Goal: Task Accomplishment & Management: Manage account settings

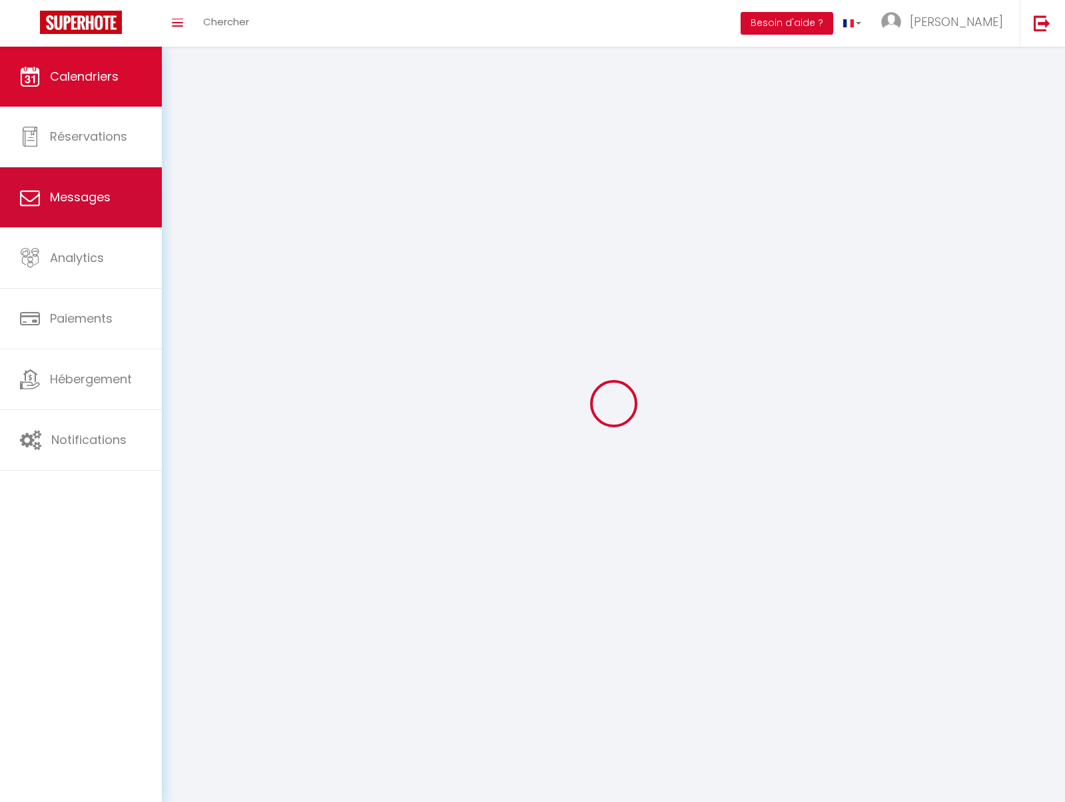
select select
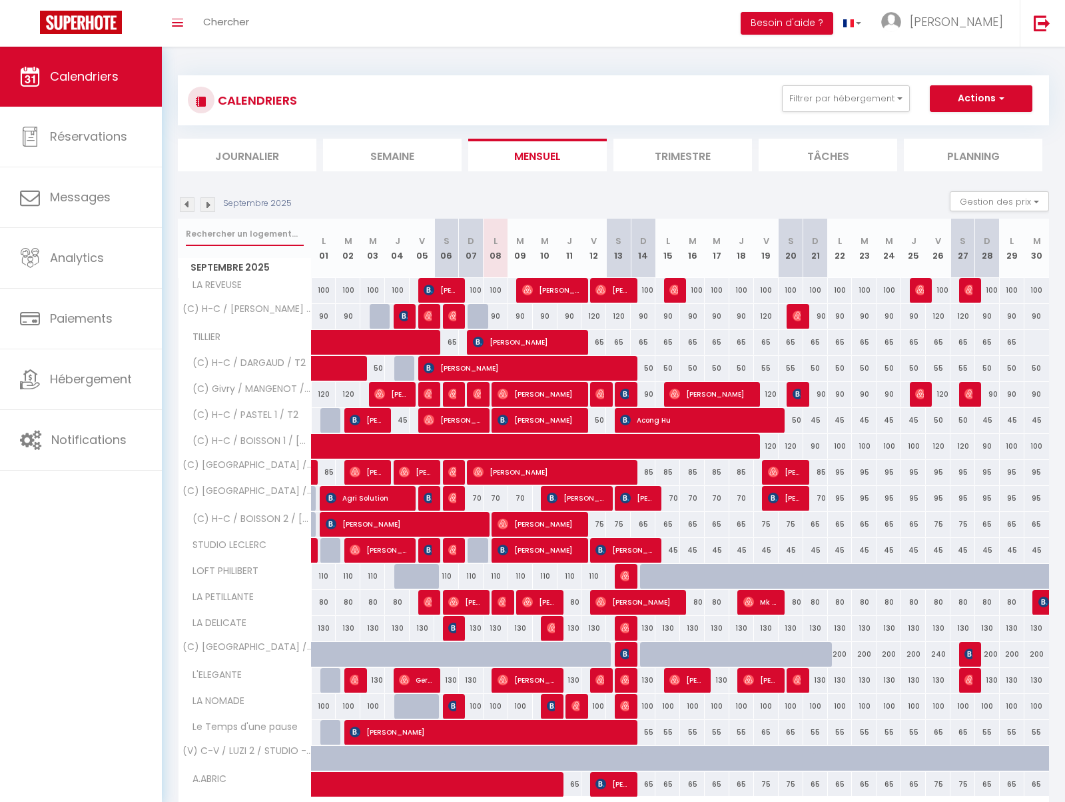
click at [249, 228] on input "text" at bounding box center [245, 234] width 118 height 24
type input "b"
select select
type input "bo"
select select
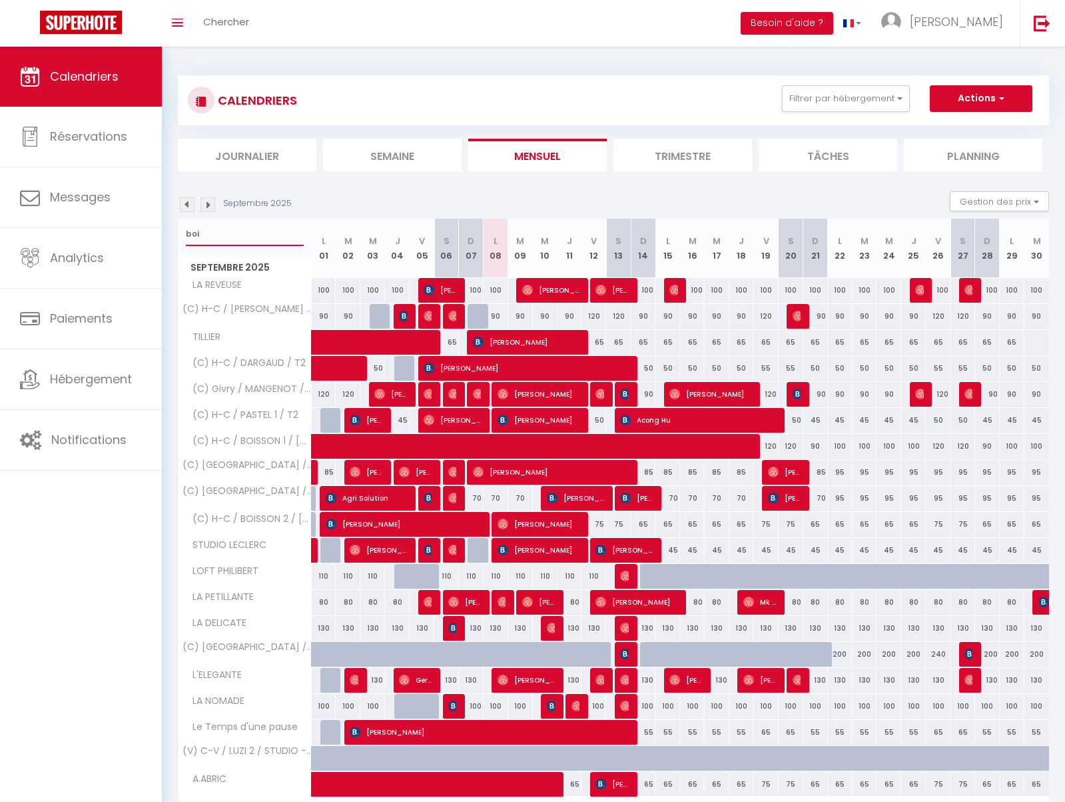
type input "bois"
select select
type input "boiss"
select select
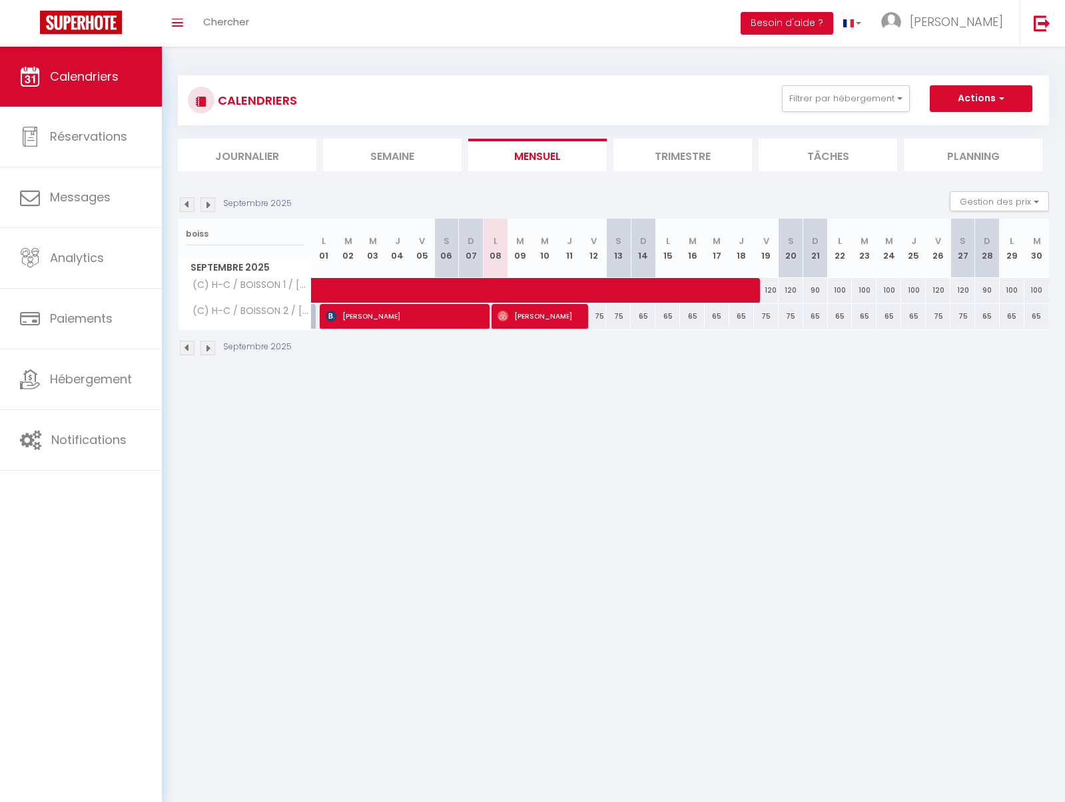
click at [606, 318] on div "75" at bounding box center [618, 316] width 25 height 25
type input "75"
select select "1"
type input "[DATE]"
type input "Dim 14 Septembre 2025"
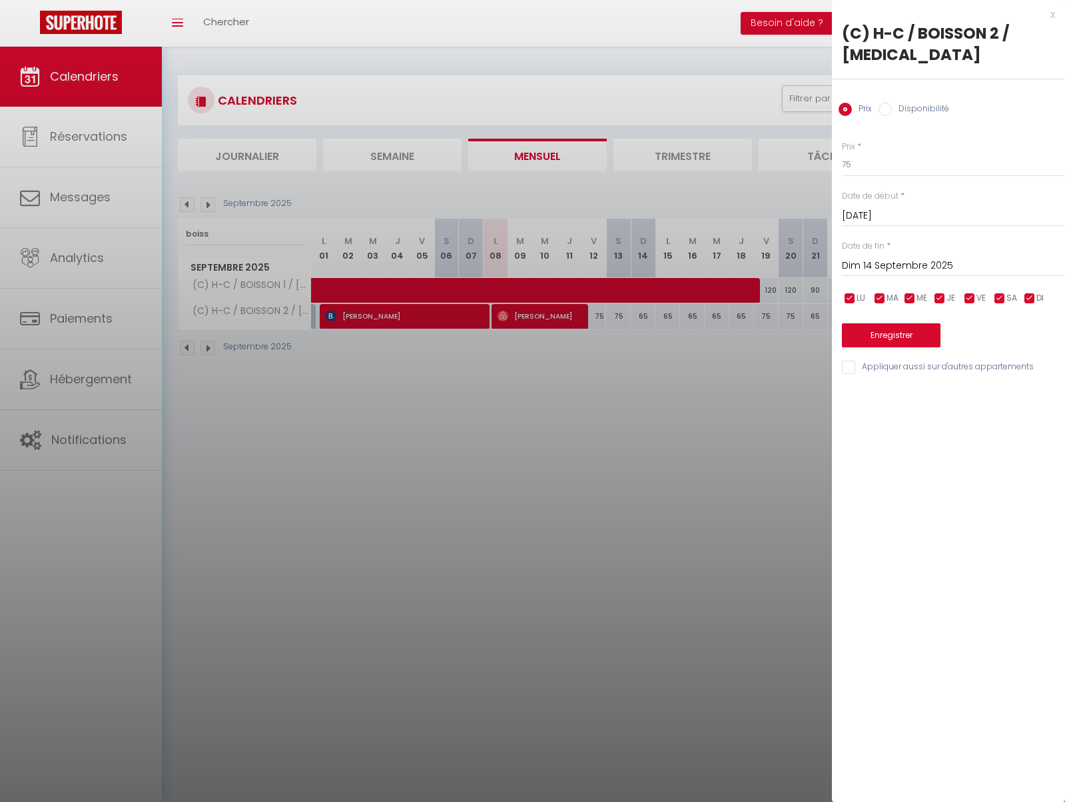
click at [891, 207] on input "[DATE]" at bounding box center [953, 215] width 223 height 17
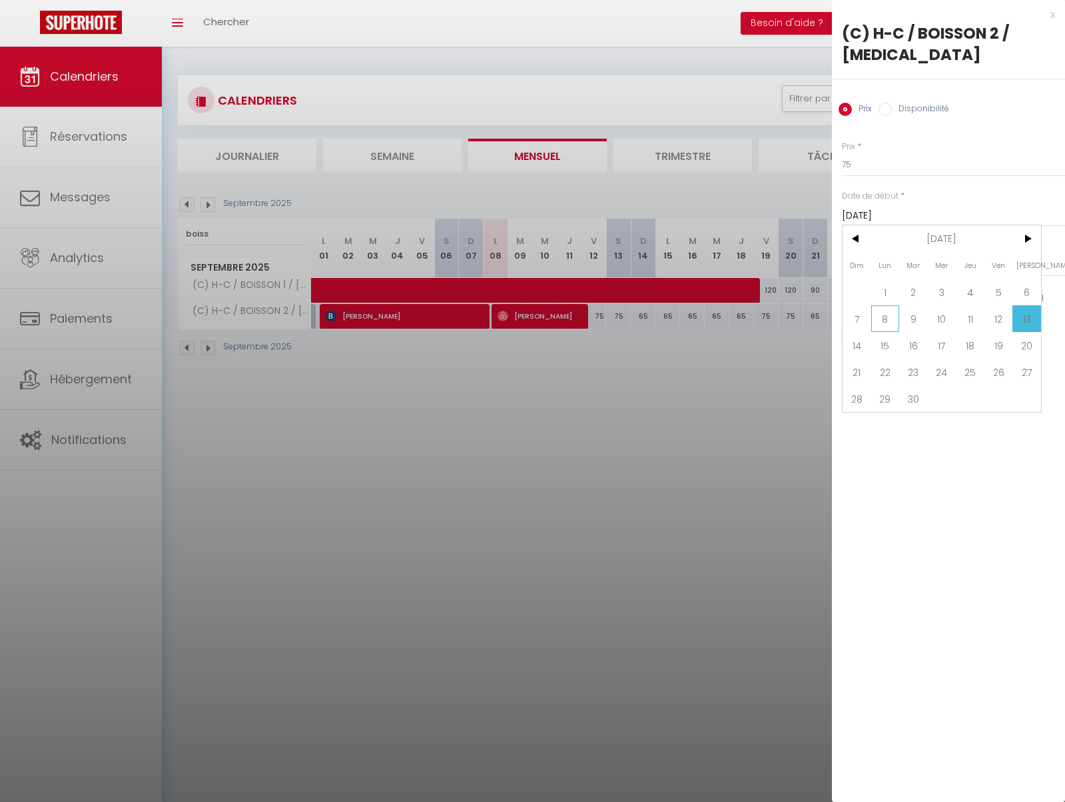
click at [894, 305] on span "8" at bounding box center [886, 318] width 29 height 27
type input "Lun 08 Septembre 2025"
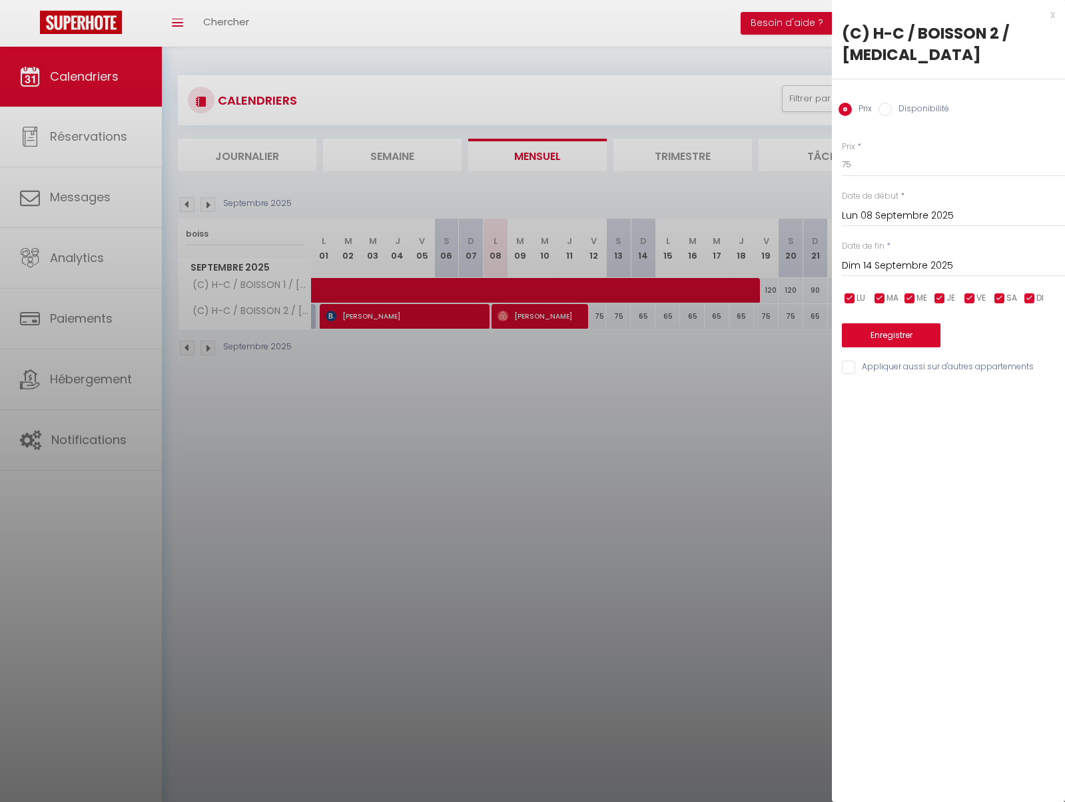
click at [883, 103] on input "Disponibilité" at bounding box center [885, 109] width 13 height 13
radio input "true"
radio input "false"
click at [870, 153] on select "Disponible Indisponible" at bounding box center [953, 165] width 223 height 25
select select "0"
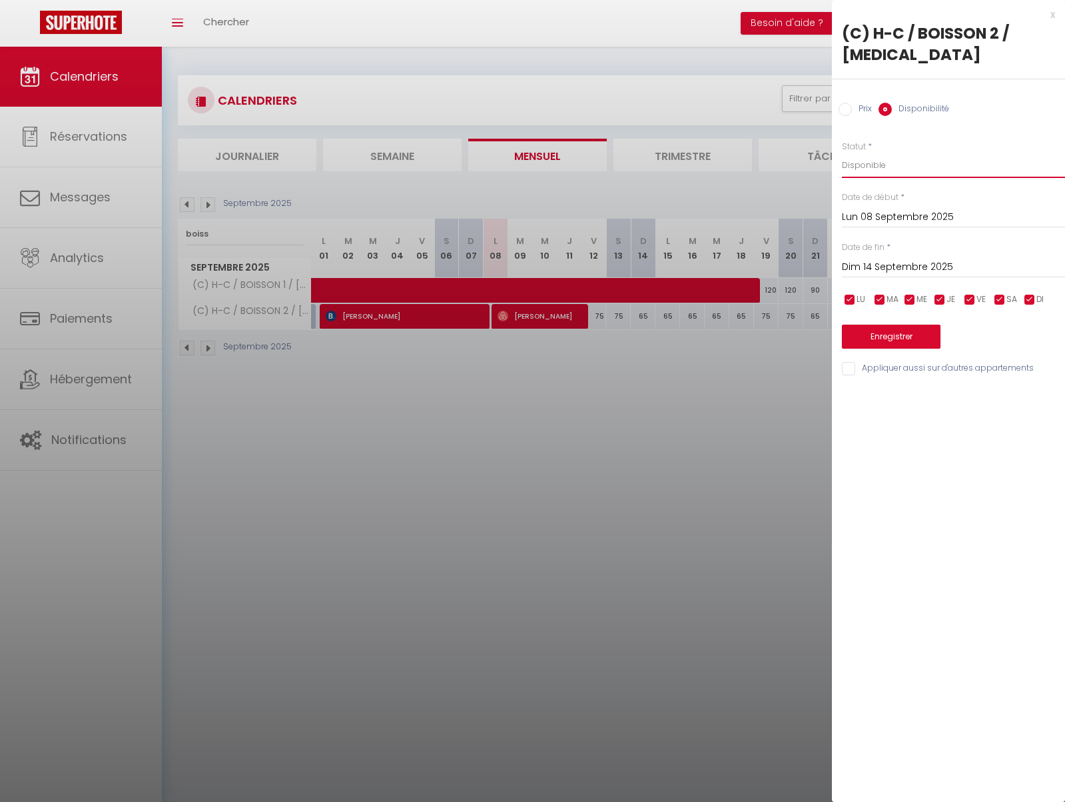
click at [842, 153] on select "Disponible Indisponible" at bounding box center [953, 165] width 223 height 25
click at [886, 324] on button "Enregistrer" at bounding box center [891, 336] width 99 height 24
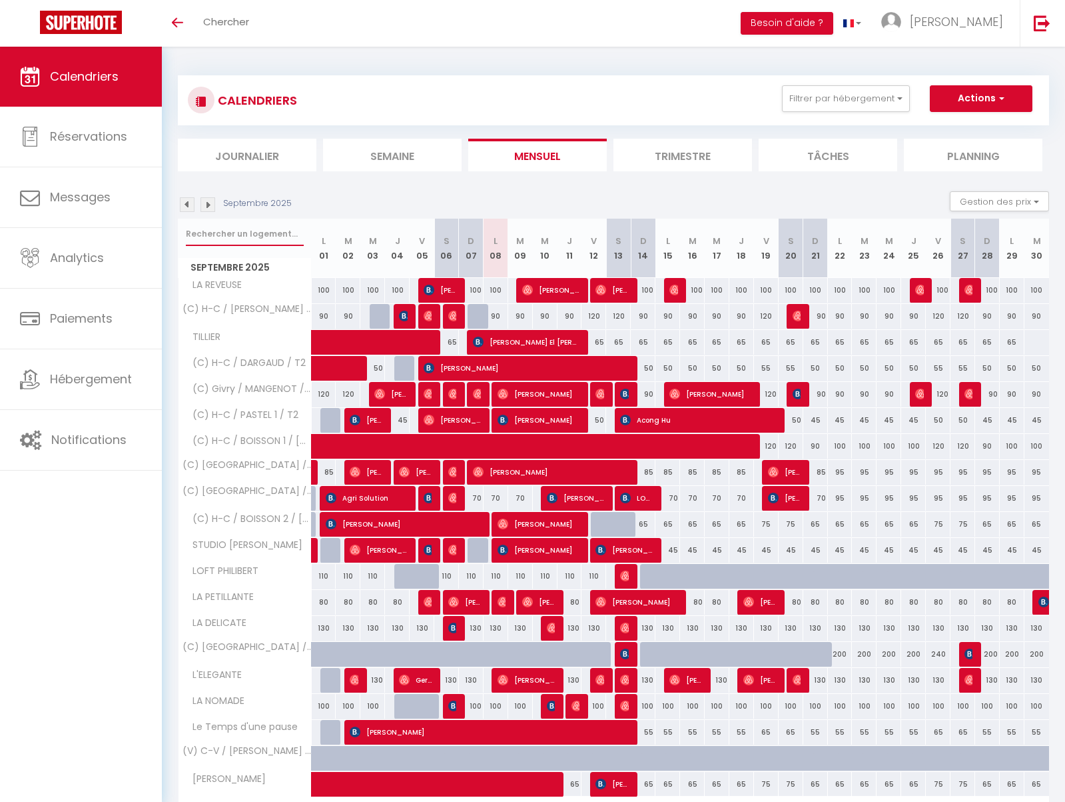
click at [239, 227] on input "text" at bounding box center [245, 234] width 118 height 24
type input "boiss"
